Goal: Complete application form

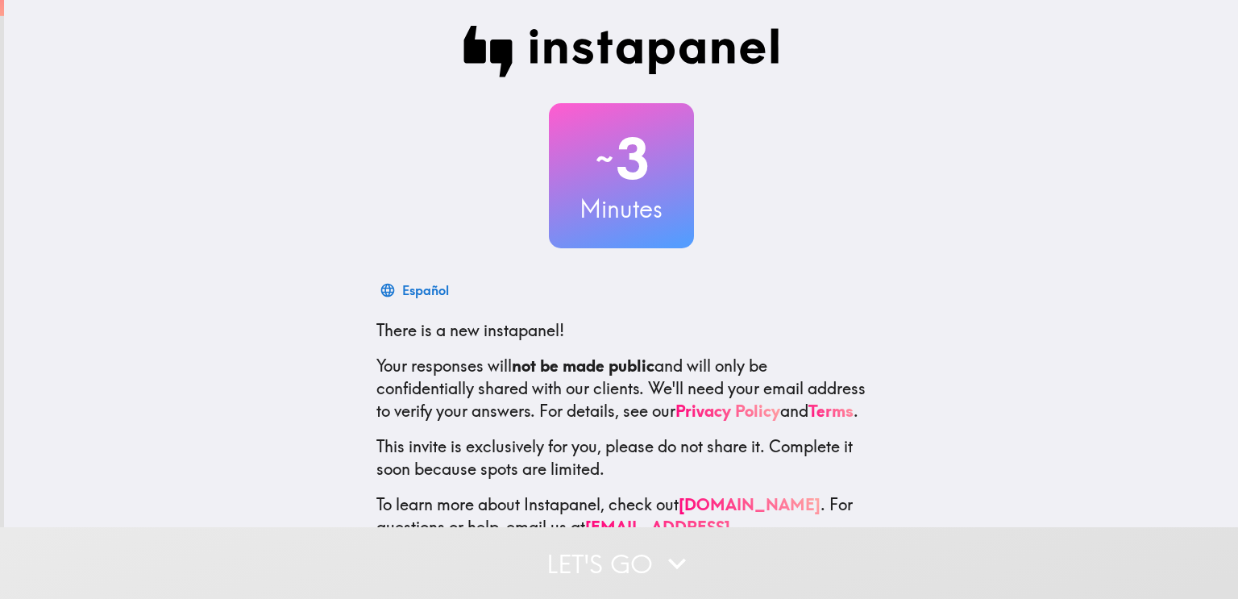
scroll to position [59, 0]
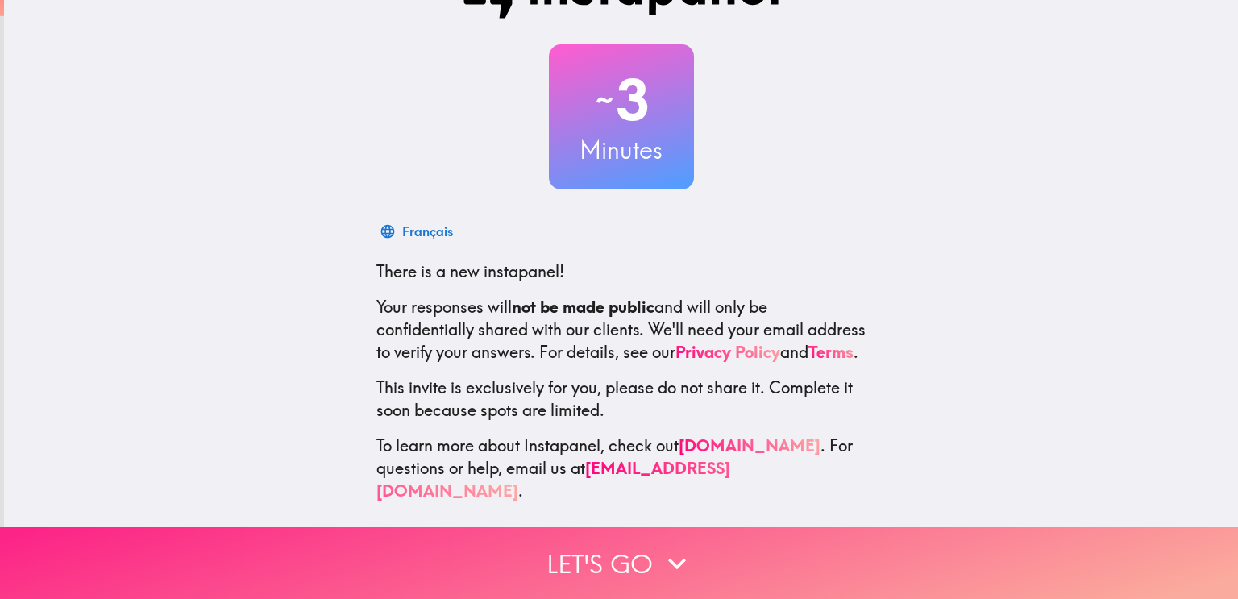
click at [729, 548] on button "Let's go" at bounding box center [619, 563] width 1238 height 72
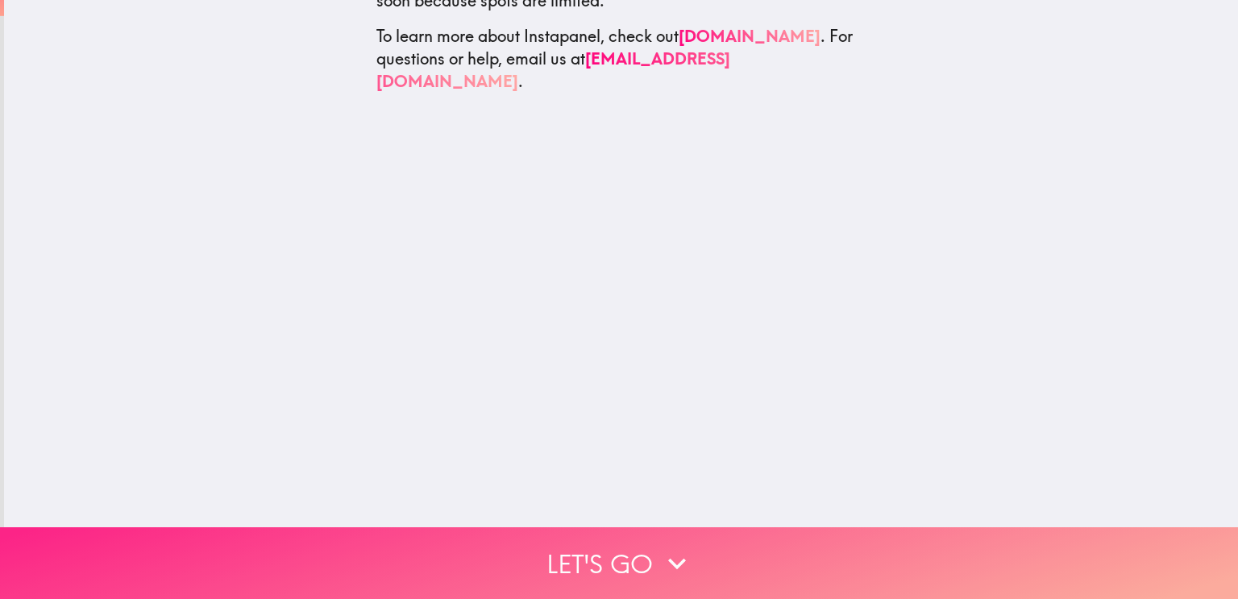
scroll to position [0, 0]
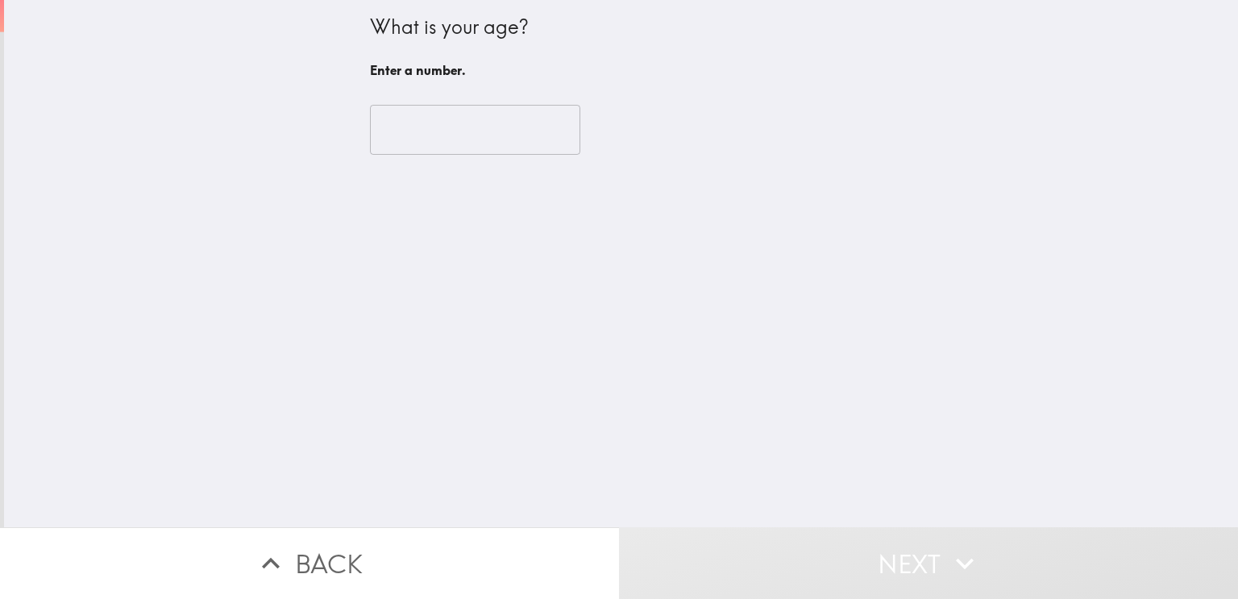
click at [492, 125] on input "number" at bounding box center [475, 130] width 210 height 50
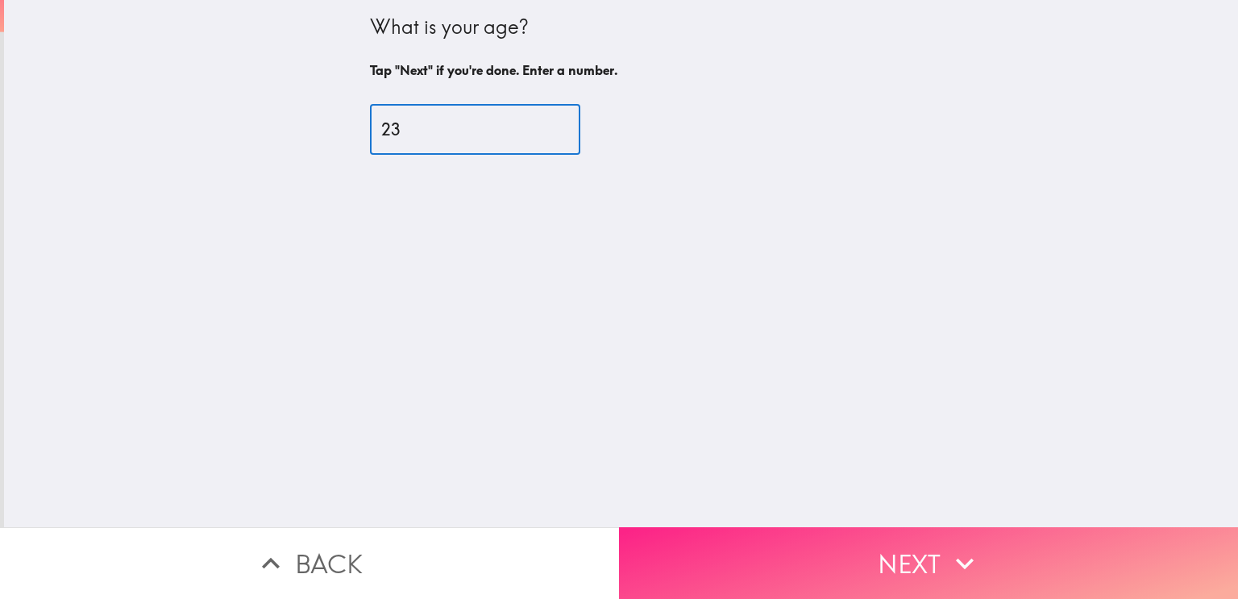
type input "23"
click at [752, 539] on button "Next" at bounding box center [928, 563] width 619 height 72
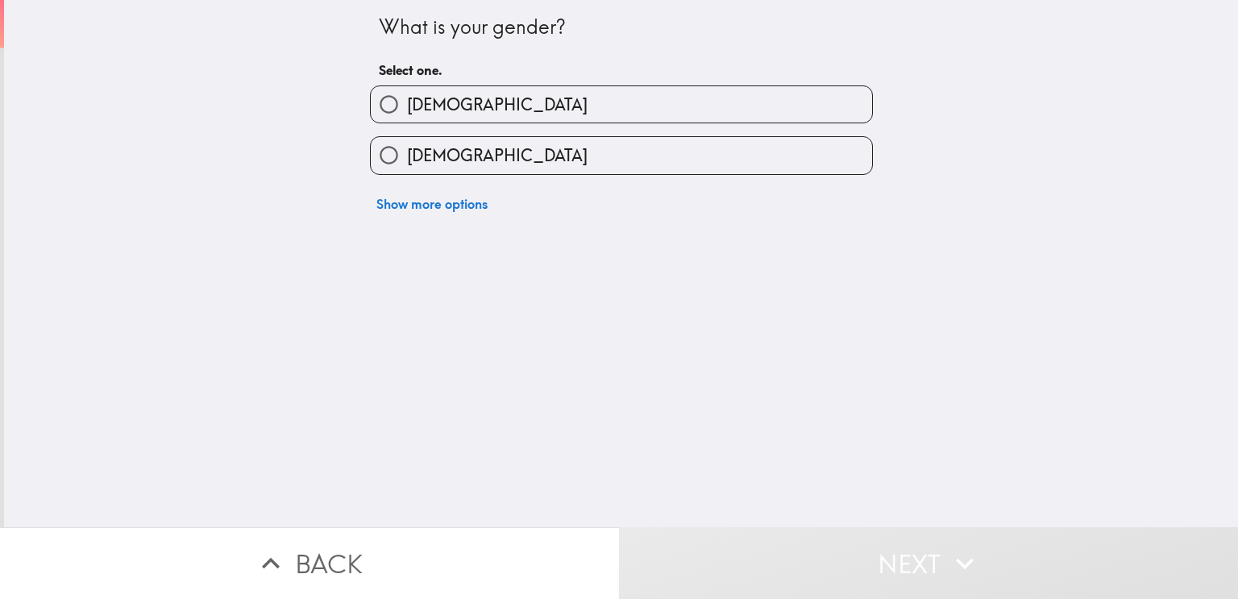
click at [539, 98] on label "[DEMOGRAPHIC_DATA]" at bounding box center [622, 104] width 502 height 36
click at [407, 98] on input "[DEMOGRAPHIC_DATA]" at bounding box center [389, 104] width 36 height 36
radio input "true"
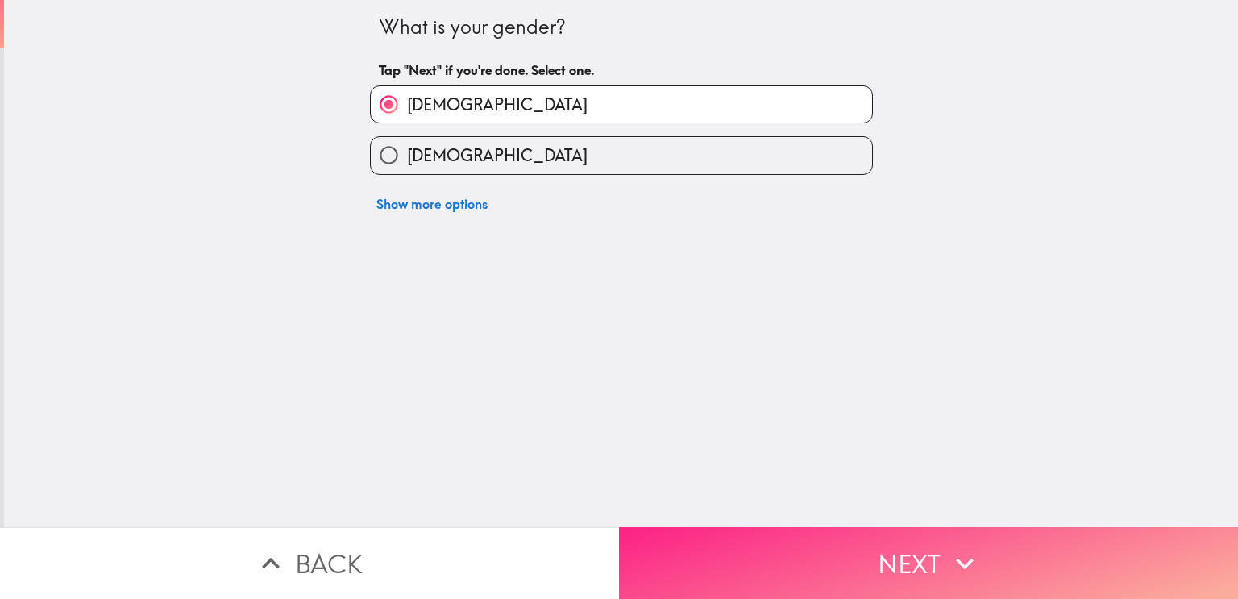
click at [778, 546] on button "Next" at bounding box center [928, 563] width 619 height 72
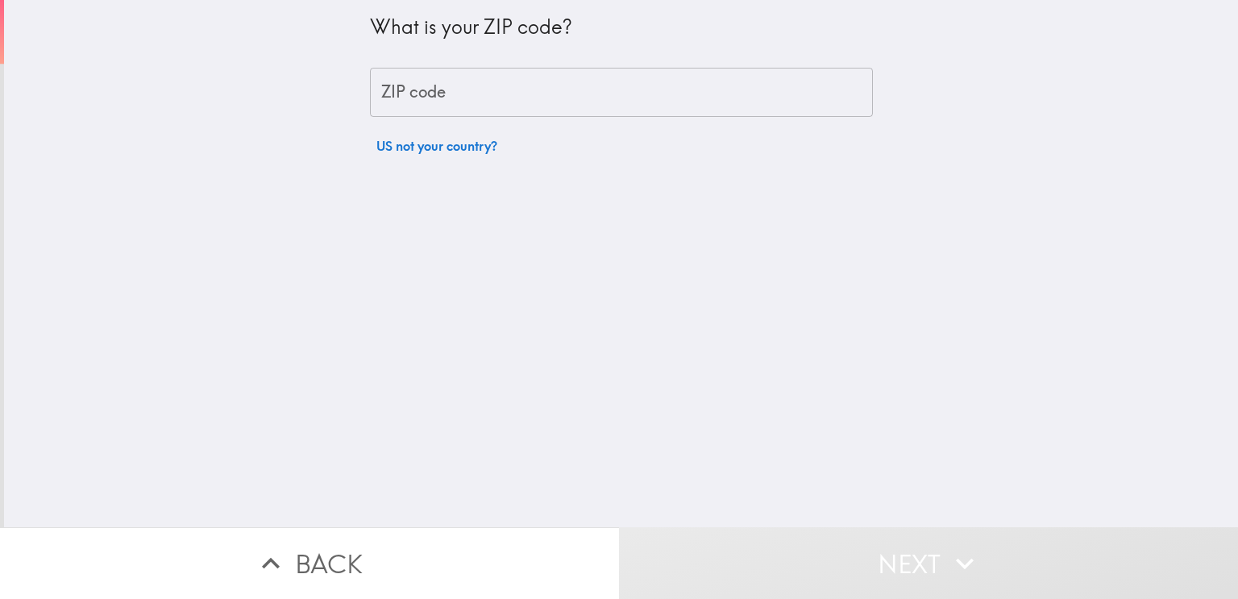
click at [774, 93] on input "ZIP code" at bounding box center [621, 93] width 503 height 50
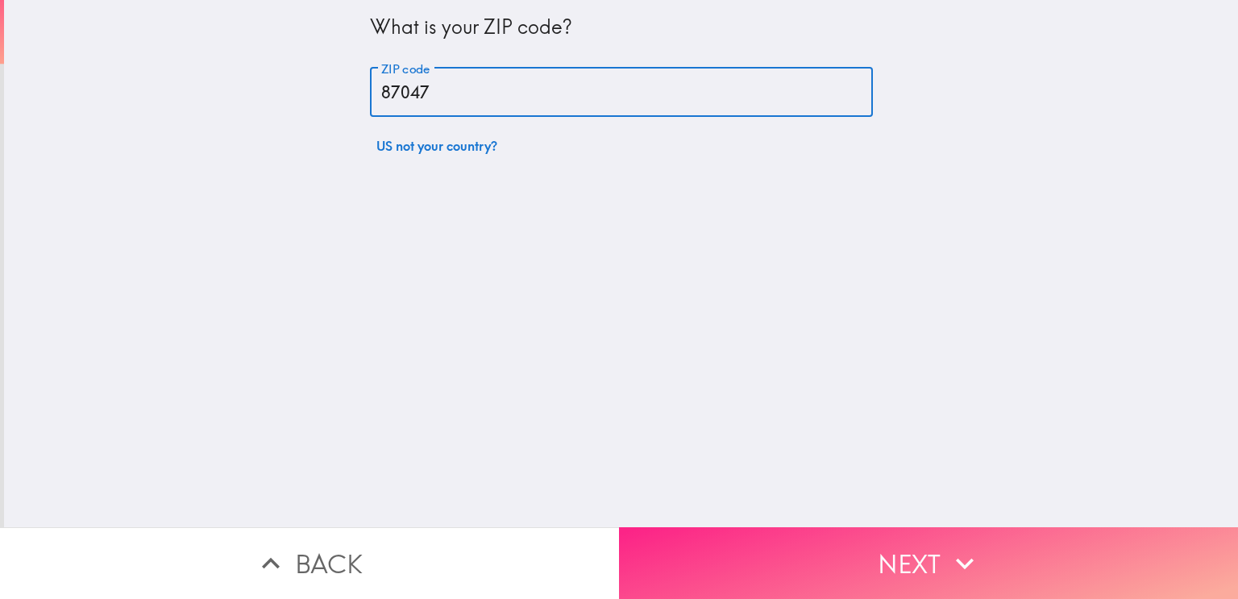
type input "87047"
click at [748, 530] on button "Next" at bounding box center [928, 563] width 619 height 72
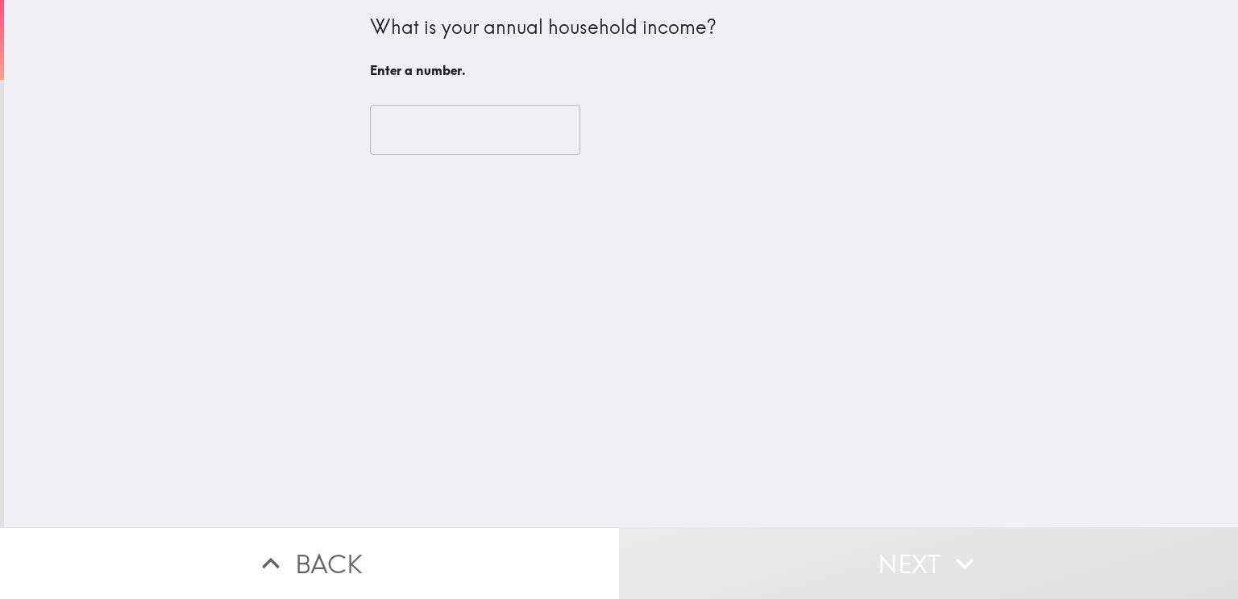
click at [527, 135] on input "number" at bounding box center [475, 130] width 210 height 50
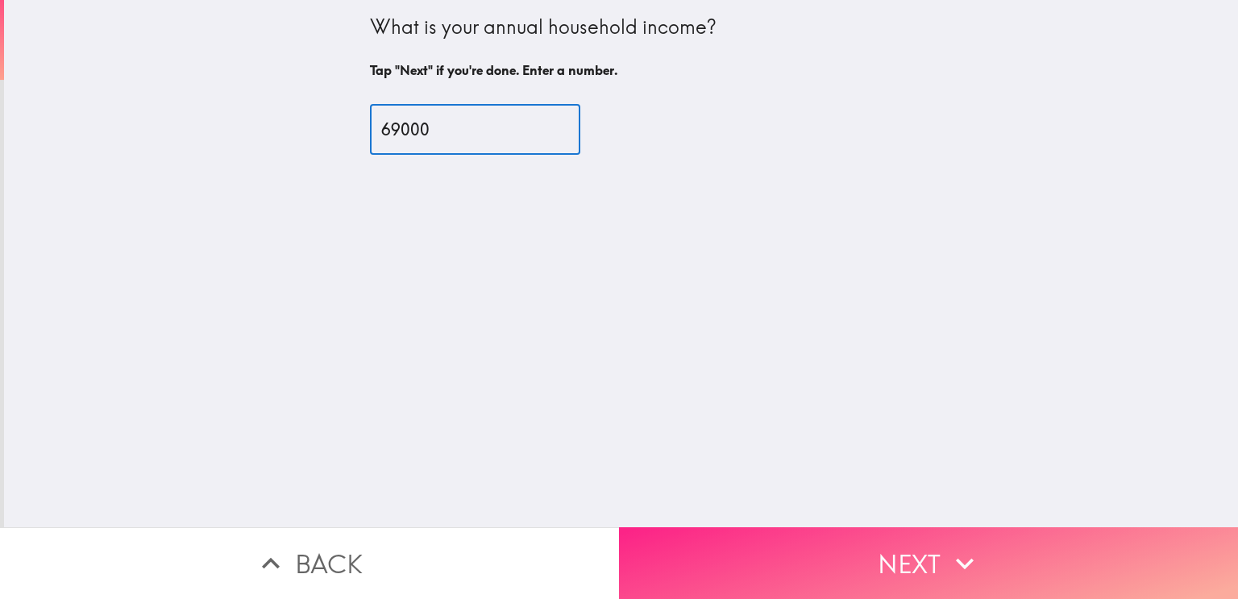
type input "69000"
click at [880, 541] on button "Next" at bounding box center [928, 563] width 619 height 72
